Goal: Information Seeking & Learning: Check status

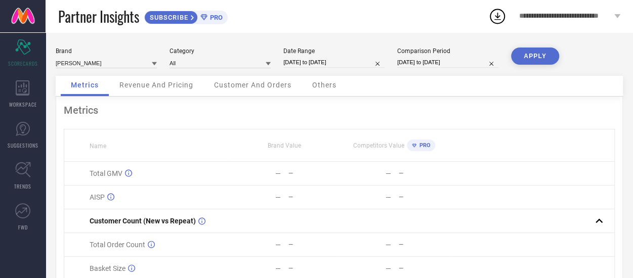
click at [154, 64] on icon at bounding box center [154, 64] width 5 height 4
click at [153, 64] on icon at bounding box center [154, 64] width 5 height 4
click at [155, 65] on icon at bounding box center [154, 64] width 5 height 4
click at [115, 75] on div "LEE" at bounding box center [106, 76] width 101 height 17
click at [26, 60] on span "SCORECARDS" at bounding box center [23, 64] width 30 height 8
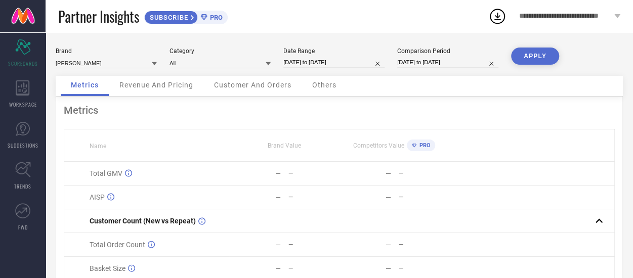
click at [586, 18] on span "**********" at bounding box center [565, 16] width 93 height 9
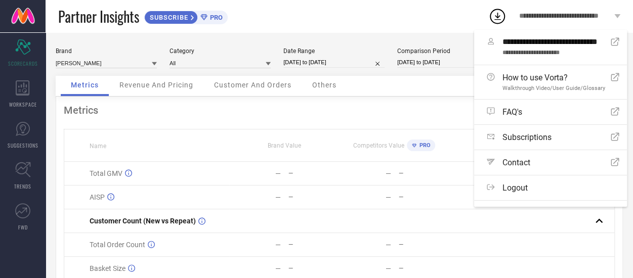
click at [435, 10] on div "Partner Insights SUBSCRIBE PRO" at bounding box center [273, 16] width 430 height 32
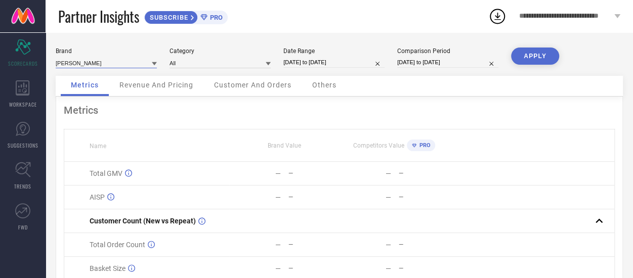
click at [151, 66] on input at bounding box center [106, 63] width 101 height 11
click at [193, 91] on div "Revenue And Pricing" at bounding box center [156, 86] width 94 height 20
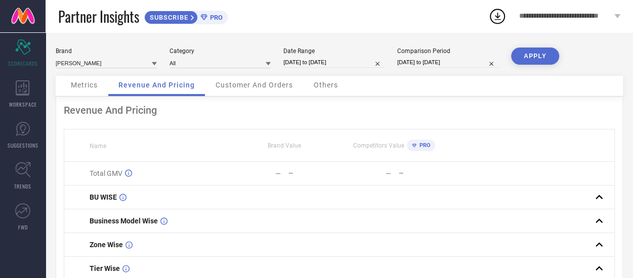
click at [97, 85] on span "Metrics" at bounding box center [84, 85] width 27 height 8
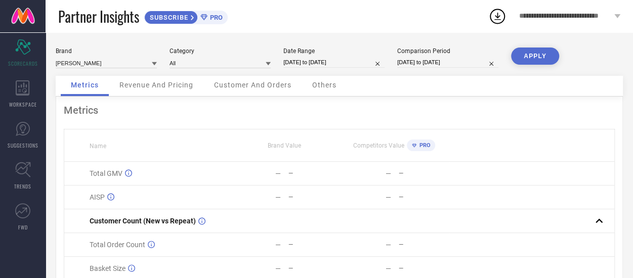
select select "7"
select select "2025"
select select "8"
select select "2025"
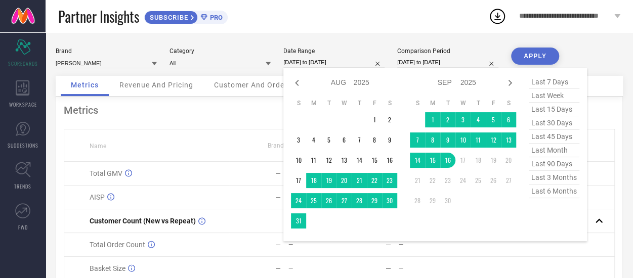
click at [335, 64] on input "[DATE] to [DATE]" at bounding box center [333, 62] width 101 height 11
click at [296, 82] on icon at bounding box center [297, 83] width 4 height 6
select select "6"
select select "2025"
select select "7"
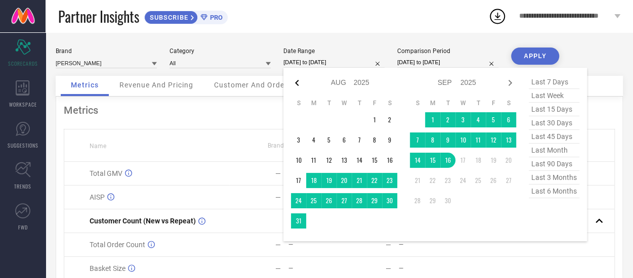
select select "2025"
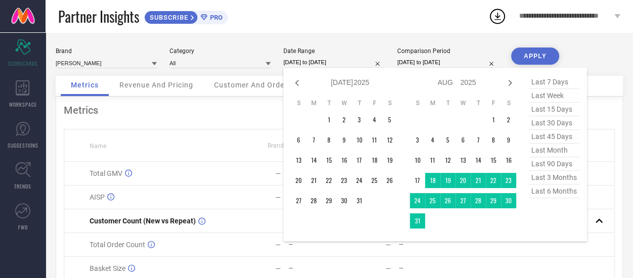
click at [296, 82] on icon at bounding box center [297, 83] width 4 height 6
select select "5"
select select "2025"
select select "6"
select select "2025"
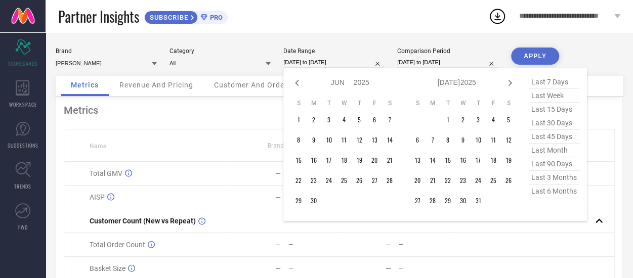
click at [296, 82] on icon at bounding box center [297, 83] width 4 height 6
select select "4"
select select "2025"
select select "5"
select select "2025"
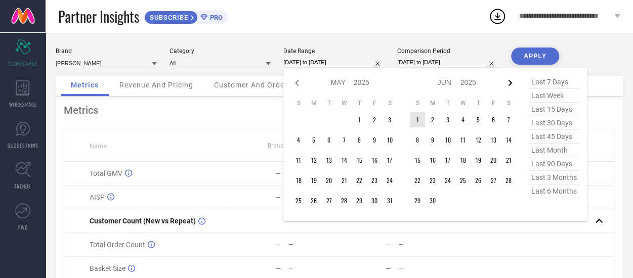
click at [510, 81] on icon at bounding box center [511, 83] width 4 height 6
select select "5"
select select "2025"
select select "6"
select select "2025"
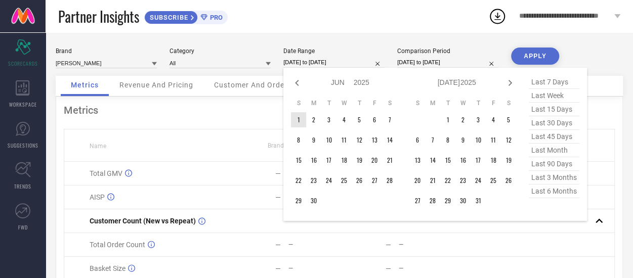
type input "After 01-06-2025"
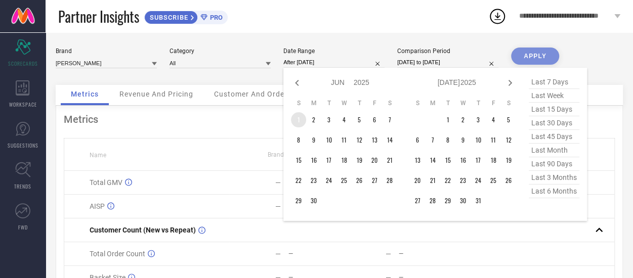
click at [300, 119] on td "1" at bounding box center [298, 119] width 15 height 15
click at [512, 83] on icon at bounding box center [510, 83] width 12 height 12
select select "6"
select select "2025"
select select "7"
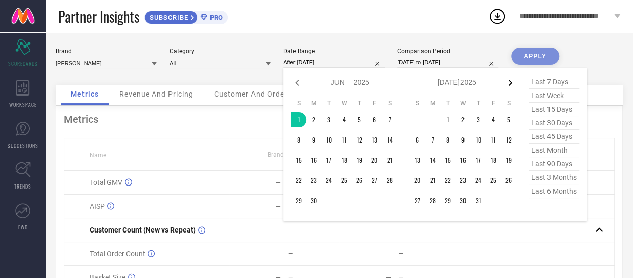
select select "2025"
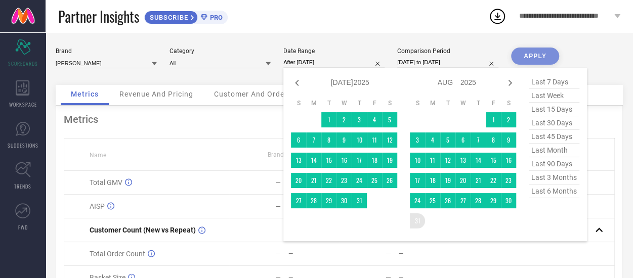
type input "01-06-2025 to 31-08-2025"
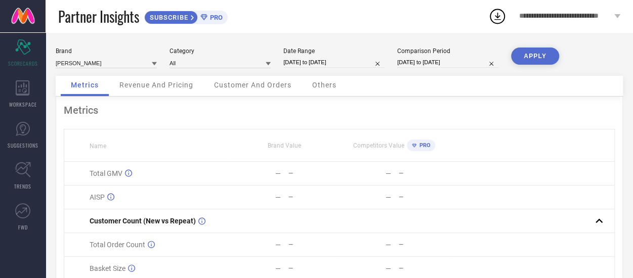
select select "7"
select select "2024"
select select "8"
select select "2024"
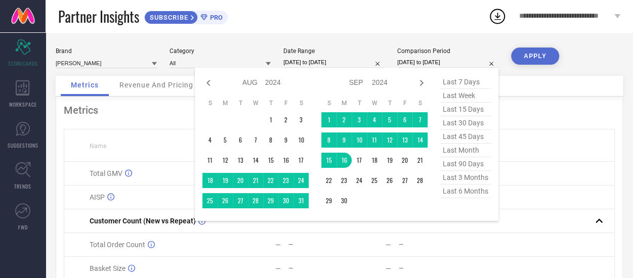
click at [425, 65] on input "[DATE] to [DATE]" at bounding box center [447, 62] width 101 height 11
click at [208, 84] on icon at bounding box center [208, 83] width 4 height 6
select select "6"
select select "2024"
select select "7"
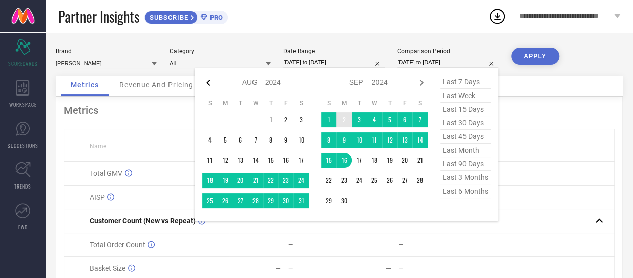
select select "2024"
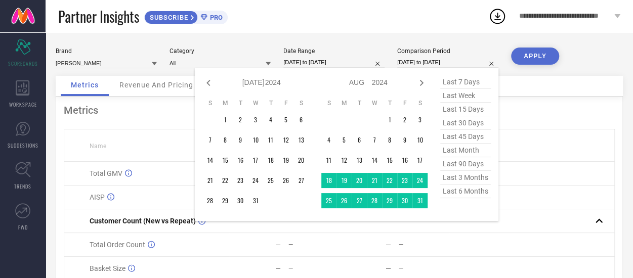
click at [208, 84] on icon at bounding box center [208, 83] width 4 height 6
select select "5"
select select "2024"
select select "6"
select select "2024"
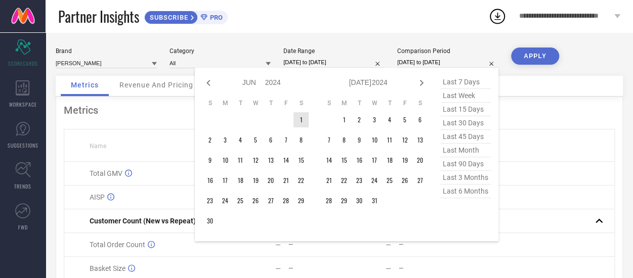
type input "After 01-06-2024"
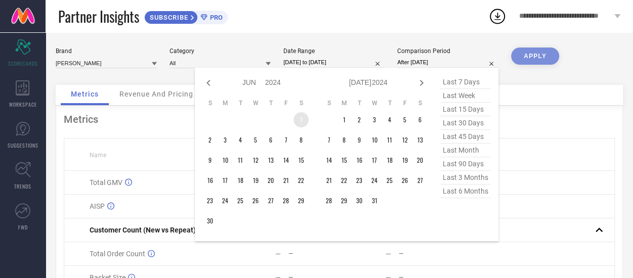
click at [300, 120] on td "1" at bounding box center [301, 119] width 15 height 15
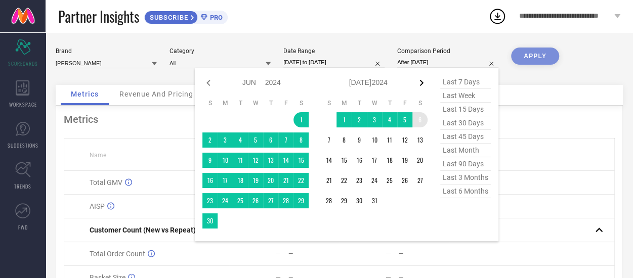
click at [422, 80] on icon at bounding box center [421, 83] width 12 height 12
select select "6"
select select "2024"
select select "7"
select select "2024"
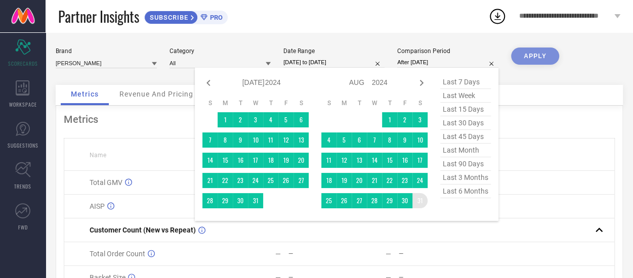
type input "01-06-2024 to 31-08-2024"
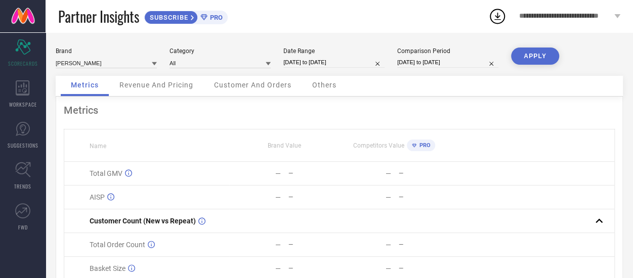
click at [548, 55] on button "APPLY" at bounding box center [535, 56] width 48 height 17
click at [19, 96] on div "WORKSPACE" at bounding box center [23, 94] width 46 height 40
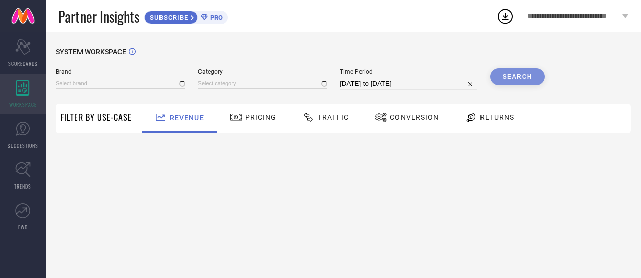
type input "LEE"
type input "All"
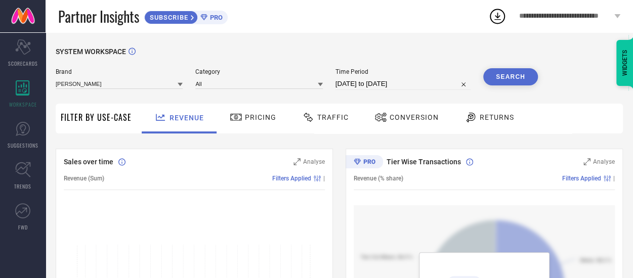
click at [179, 88] on div at bounding box center [180, 84] width 5 height 10
click at [124, 105] on div "LEE" at bounding box center [119, 97] width 127 height 17
click at [121, 115] on span "Filter By Use-Case" at bounding box center [96, 117] width 71 height 12
click at [265, 115] on span "Pricing" at bounding box center [260, 117] width 31 height 8
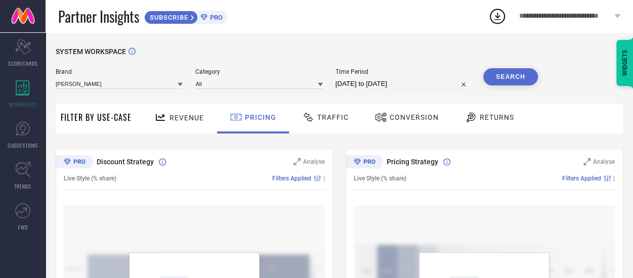
click at [339, 119] on span "Traffic" at bounding box center [332, 117] width 31 height 8
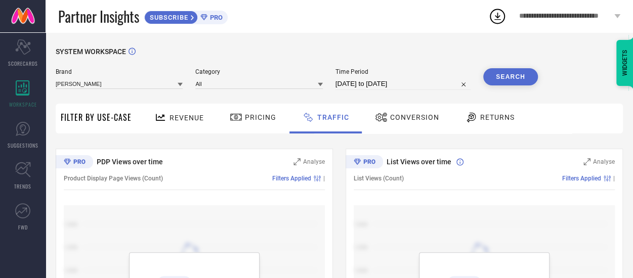
click at [405, 119] on span "Conversion" at bounding box center [414, 117] width 49 height 8
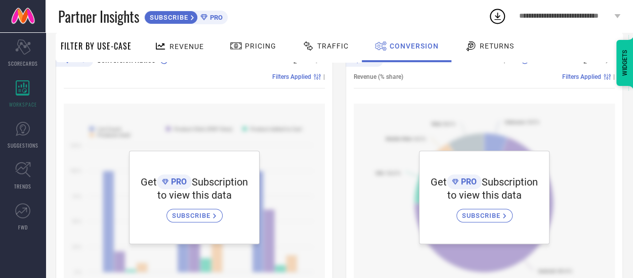
scroll to position [106, 0]
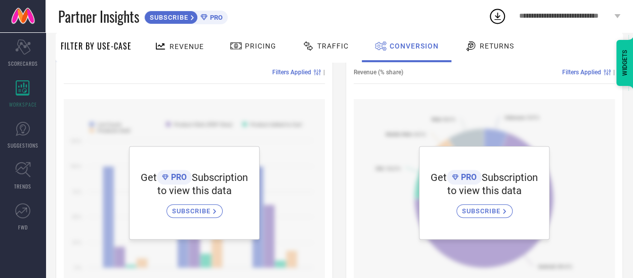
click at [579, 17] on span "**********" at bounding box center [565, 16] width 93 height 9
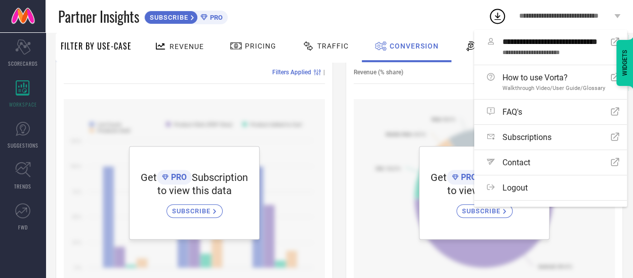
click at [436, 11] on div "Partner Insights SUBSCRIBE PRO" at bounding box center [273, 16] width 430 height 32
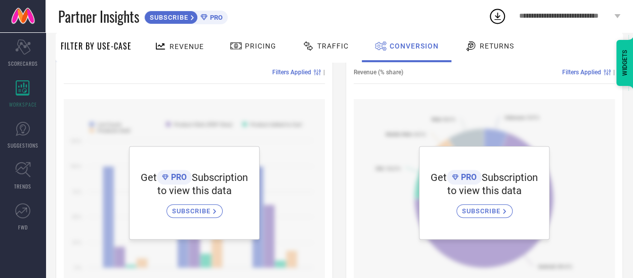
click at [584, 11] on div "**********" at bounding box center [570, 16] width 127 height 32
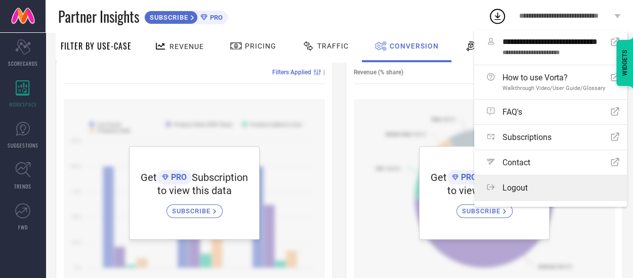
click at [520, 190] on span "Logout" at bounding box center [515, 188] width 25 height 10
click at [0, 0] on button "Logout" at bounding box center [0, 0] width 0 height 0
